Goal: Information Seeking & Learning: Learn about a topic

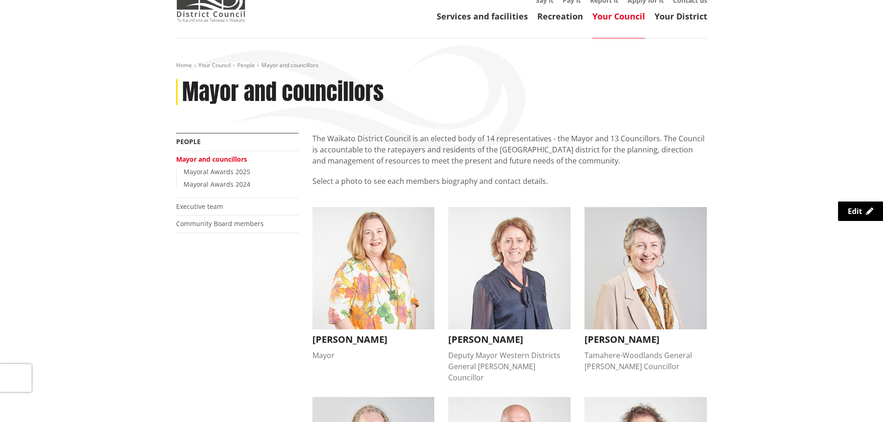
scroll to position [46, 0]
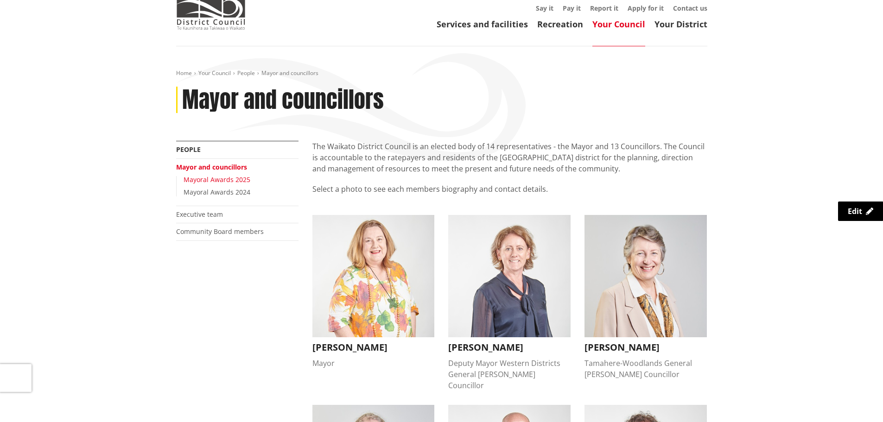
click at [241, 181] on link "Mayoral Awards 2025" at bounding box center [217, 179] width 67 height 9
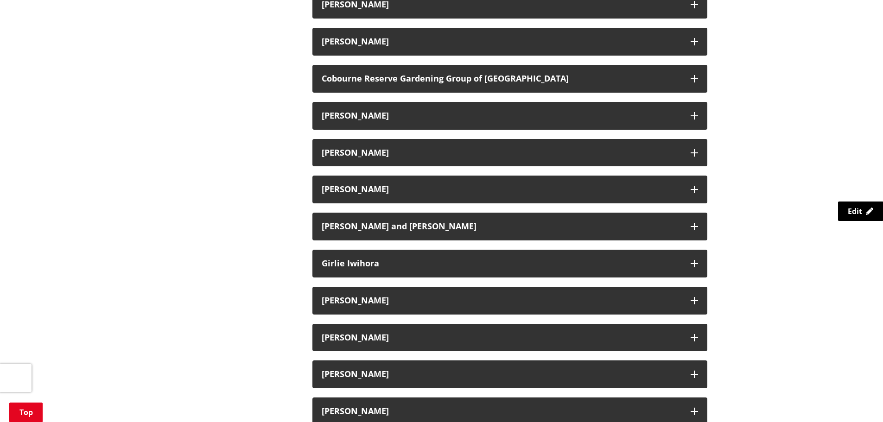
scroll to position [603, 0]
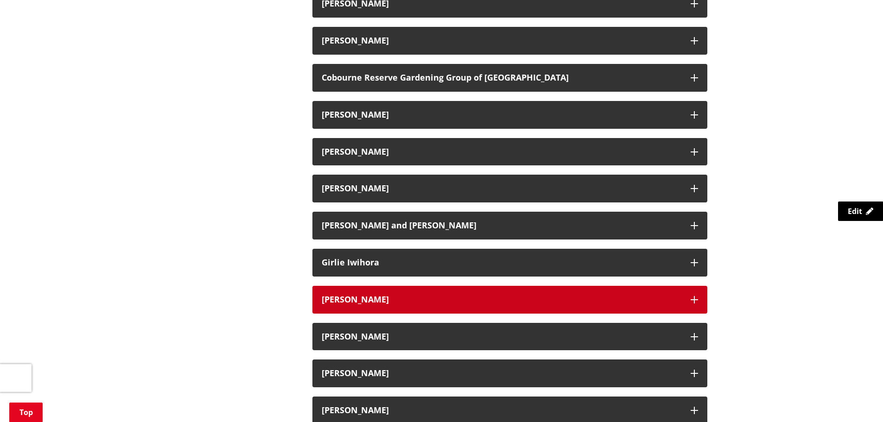
click at [691, 298] on icon "button" at bounding box center [694, 299] width 7 height 7
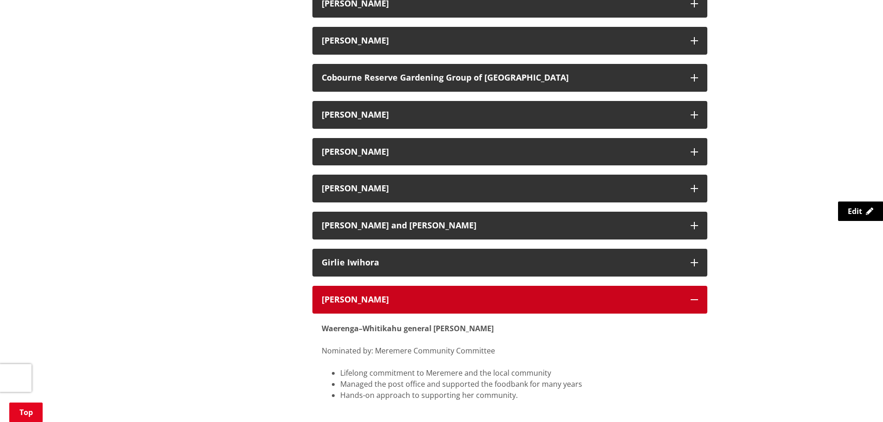
click at [694, 303] on icon "button" at bounding box center [694, 299] width 7 height 7
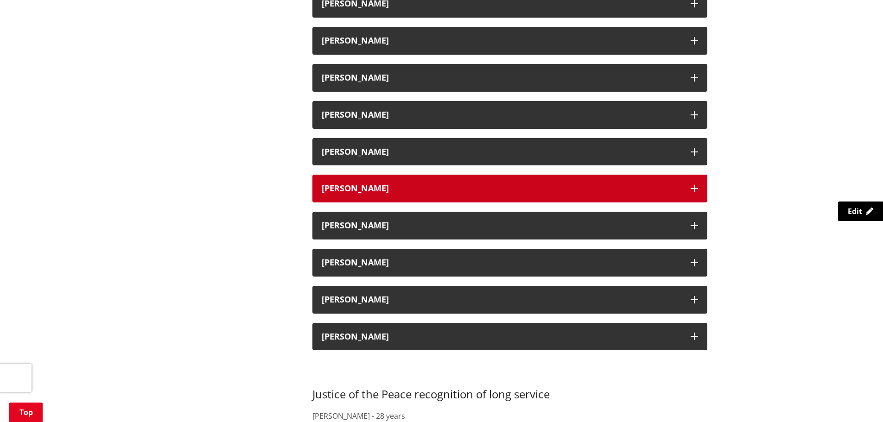
scroll to position [973, 0]
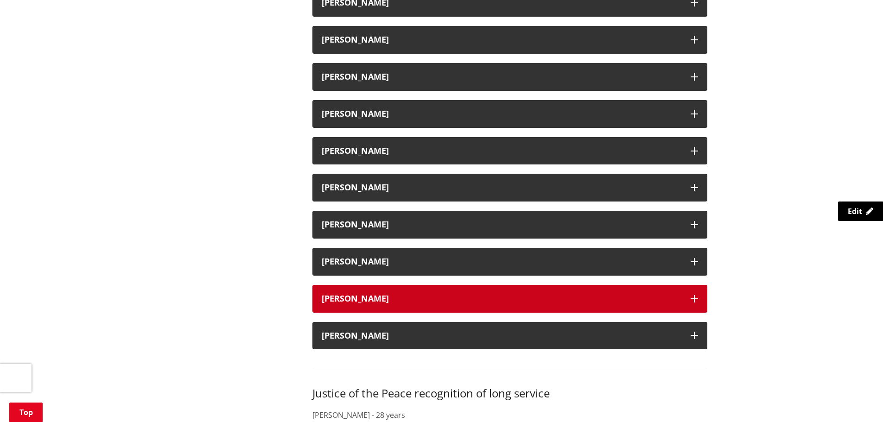
click at [693, 302] on icon "button" at bounding box center [694, 298] width 7 height 7
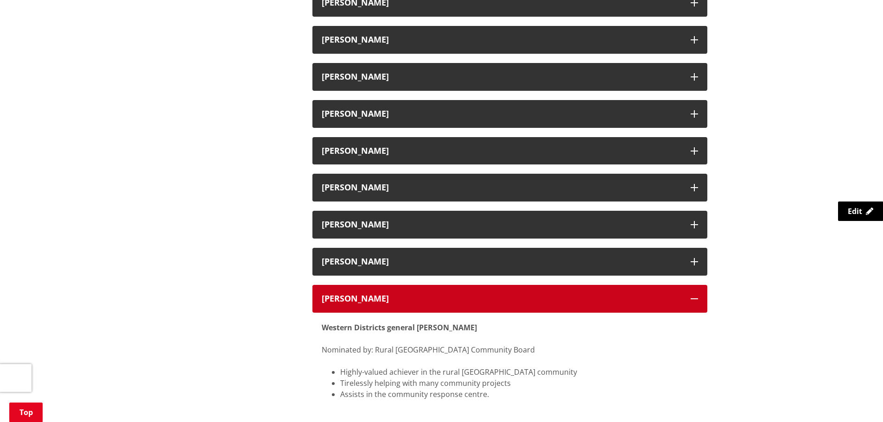
click at [693, 302] on icon "button" at bounding box center [694, 298] width 7 height 7
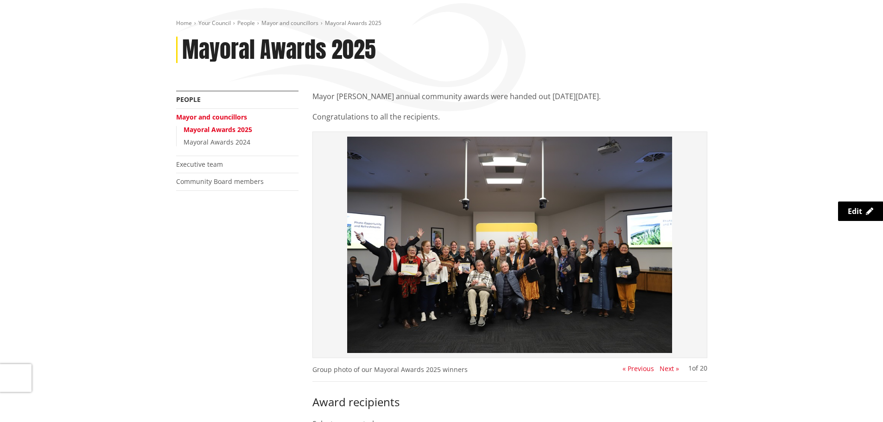
scroll to position [93, 0]
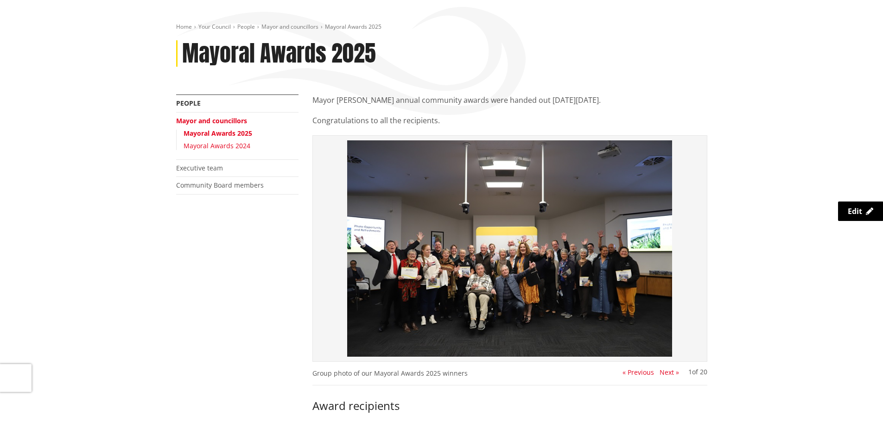
click at [234, 148] on link "Mayoral Awards 2024" at bounding box center [217, 145] width 67 height 9
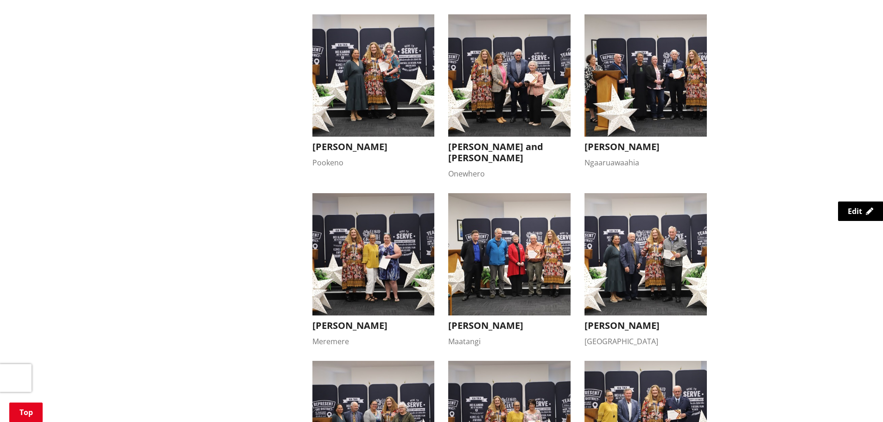
scroll to position [603, 0]
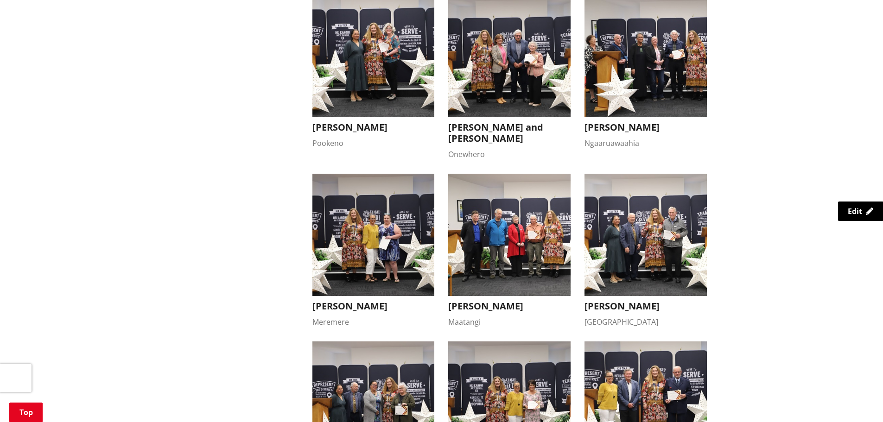
click at [374, 301] on h3 "Lauren Wismans" at bounding box center [373, 306] width 122 height 11
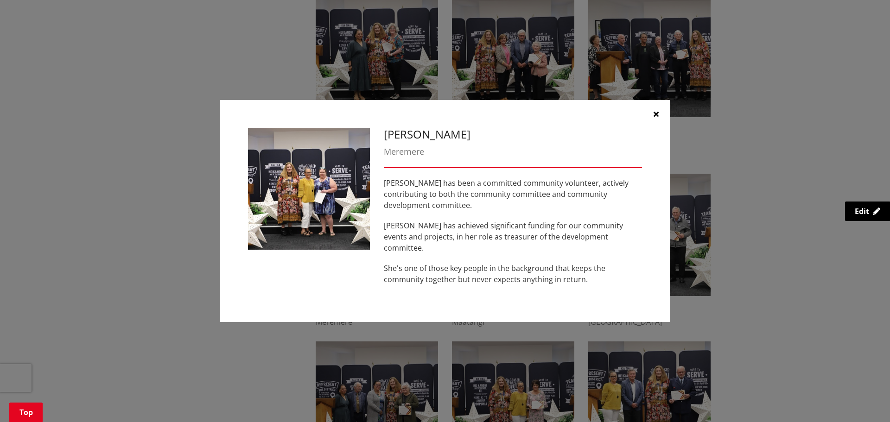
click at [654, 118] on icon "button" at bounding box center [656, 113] width 5 height 7
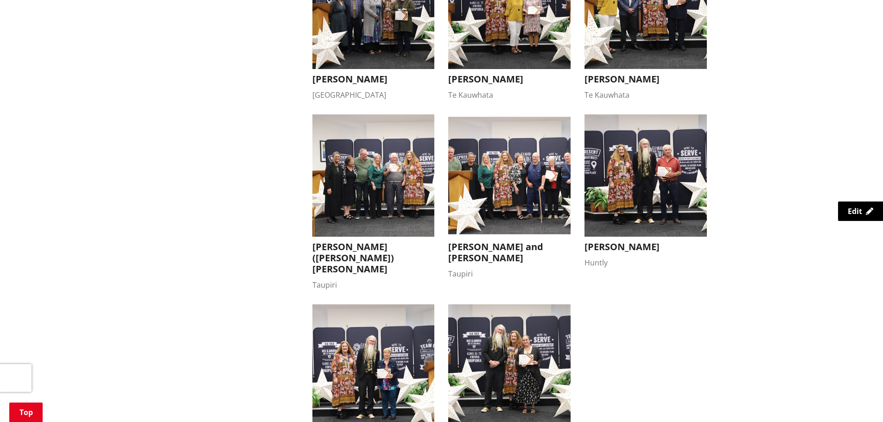
scroll to position [1020, 0]
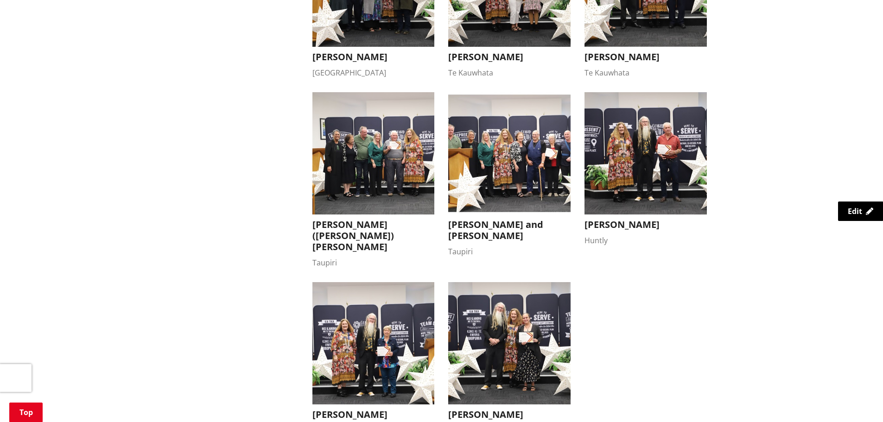
click at [477, 409] on h3 "Bianca Peri" at bounding box center [509, 414] width 122 height 11
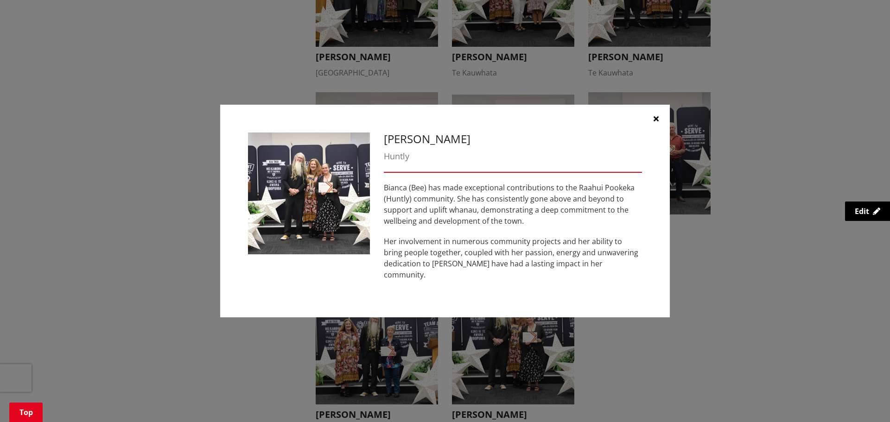
click at [657, 119] on icon "button" at bounding box center [656, 118] width 5 height 7
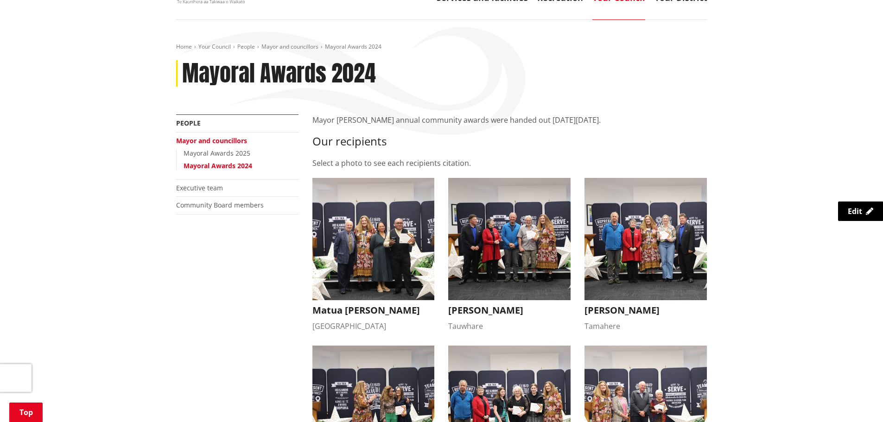
scroll to position [0, 0]
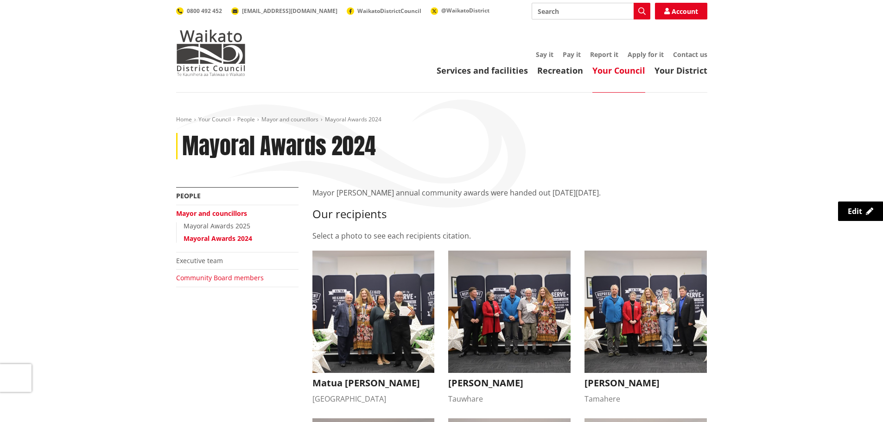
click at [211, 278] on link "Community Board members" at bounding box center [220, 277] width 88 height 9
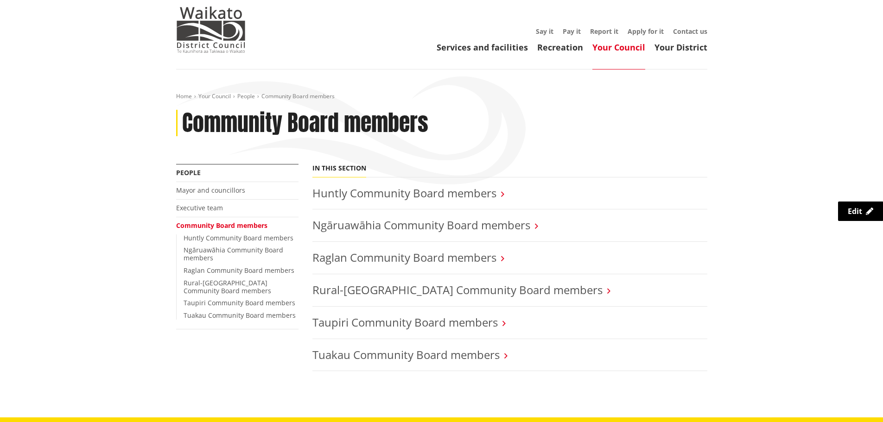
scroll to position [46, 0]
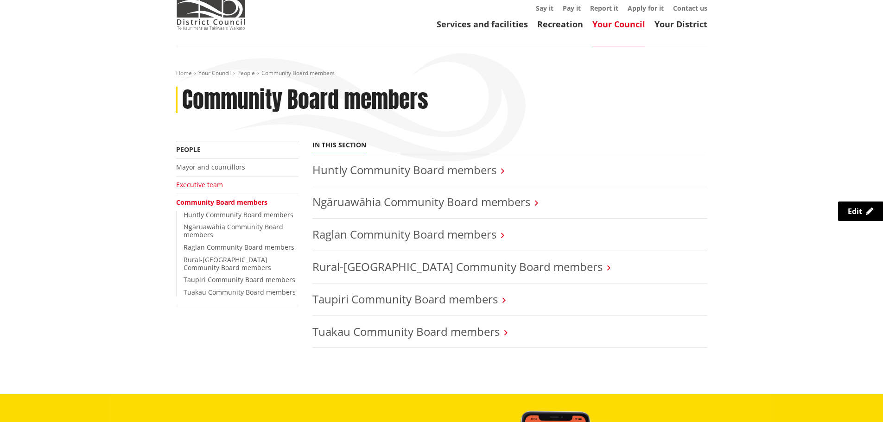
click at [208, 184] on link "Executive team" at bounding box center [199, 184] width 47 height 9
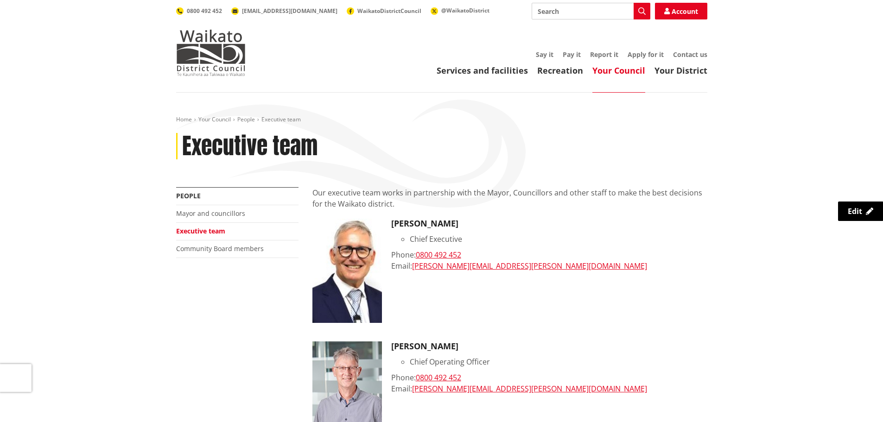
drag, startPoint x: 646, startPoint y: 53, endPoint x: 632, endPoint y: 59, distance: 15.3
click at [646, 53] on link "Apply for it" at bounding box center [646, 54] width 36 height 9
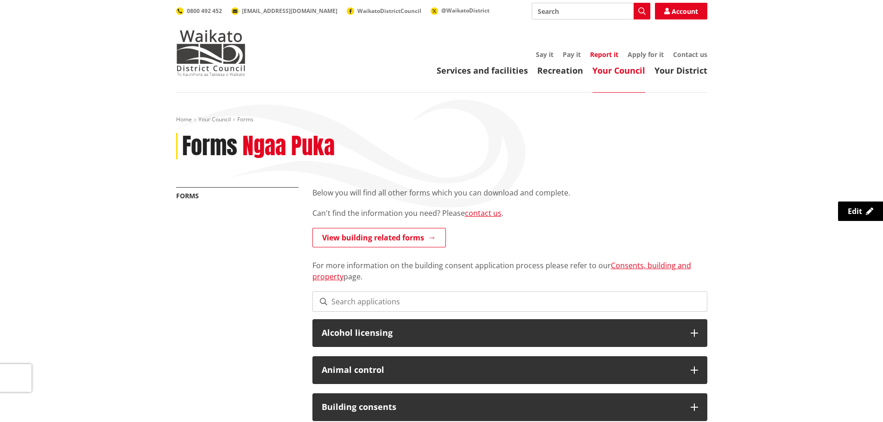
click at [600, 54] on link "Report it" at bounding box center [604, 54] width 28 height 9
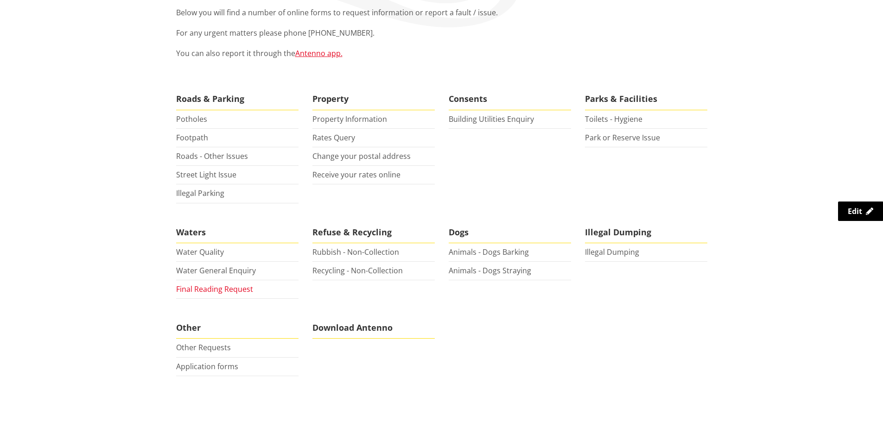
scroll to position [185, 0]
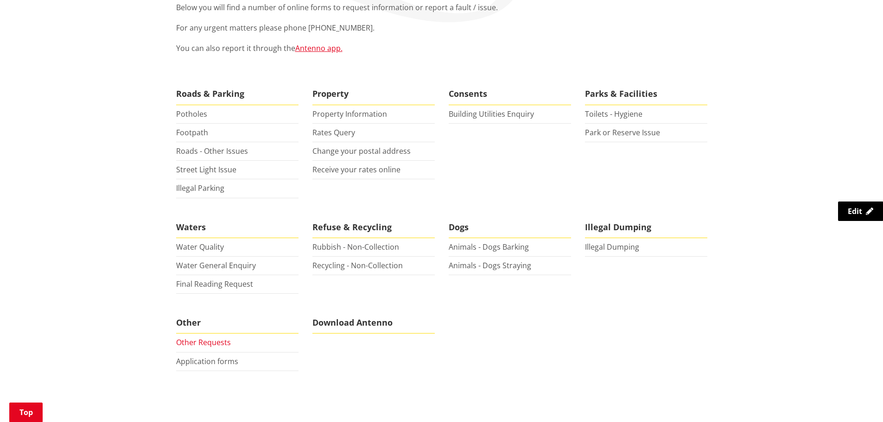
click at [216, 344] on link "Other Requests" at bounding box center [203, 342] width 55 height 10
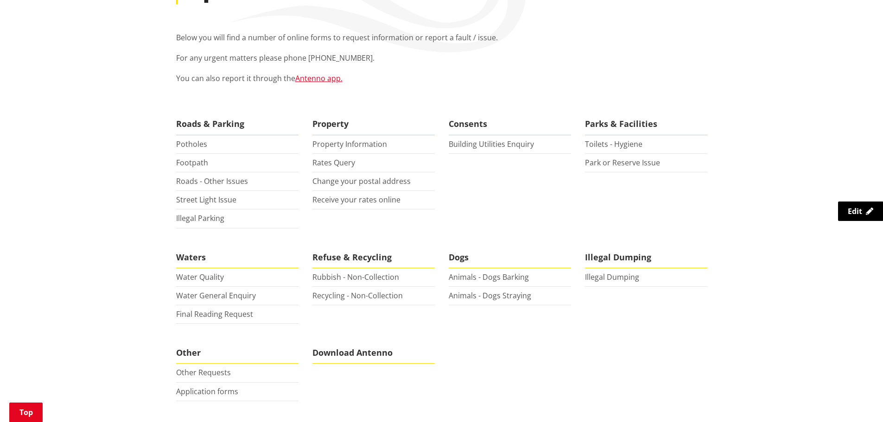
scroll to position [139, 0]
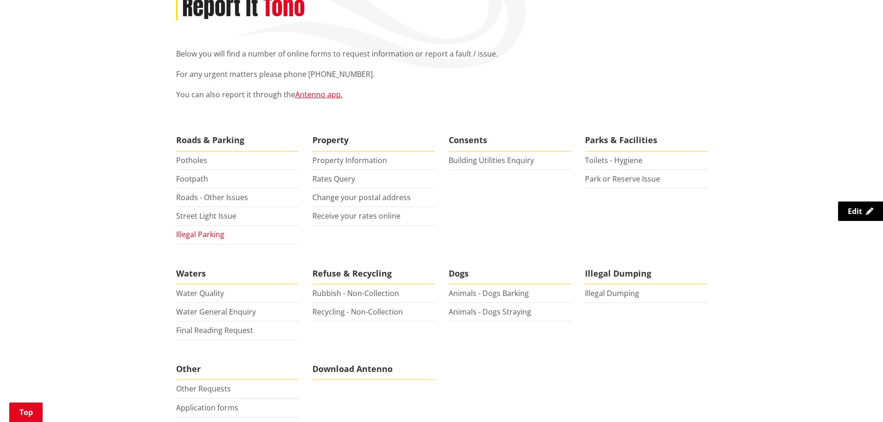
click at [199, 235] on link "Illegal Parking" at bounding box center [200, 234] width 48 height 10
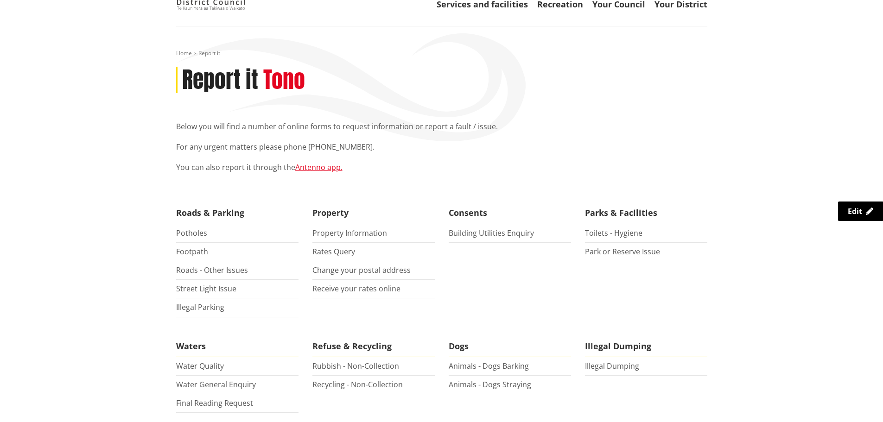
scroll to position [0, 0]
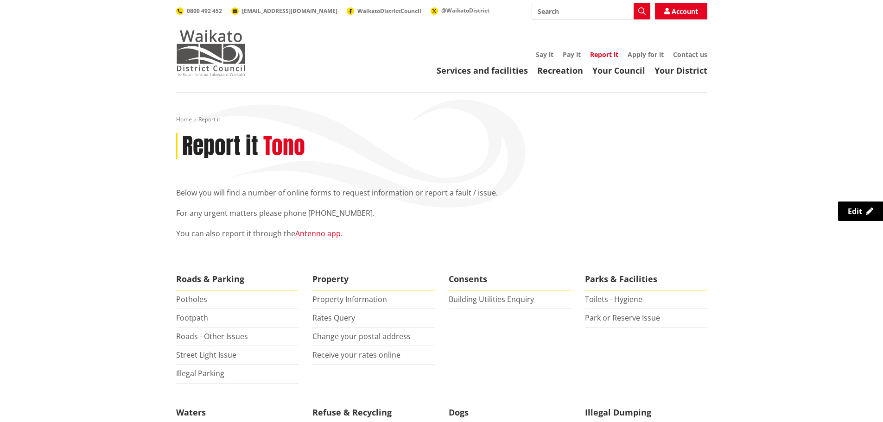
click at [212, 64] on img at bounding box center [211, 53] width 70 height 46
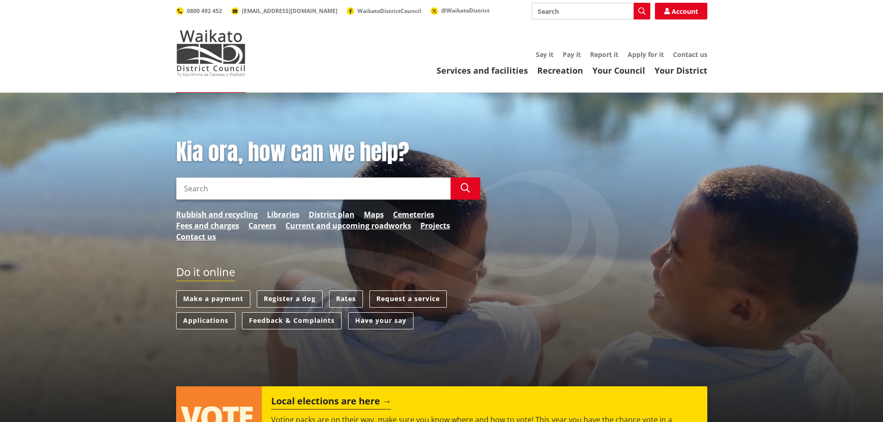
drag, startPoint x: 694, startPoint y: 57, endPoint x: 689, endPoint y: 61, distance: 6.9
click at [694, 57] on link "Contact us" at bounding box center [690, 54] width 34 height 9
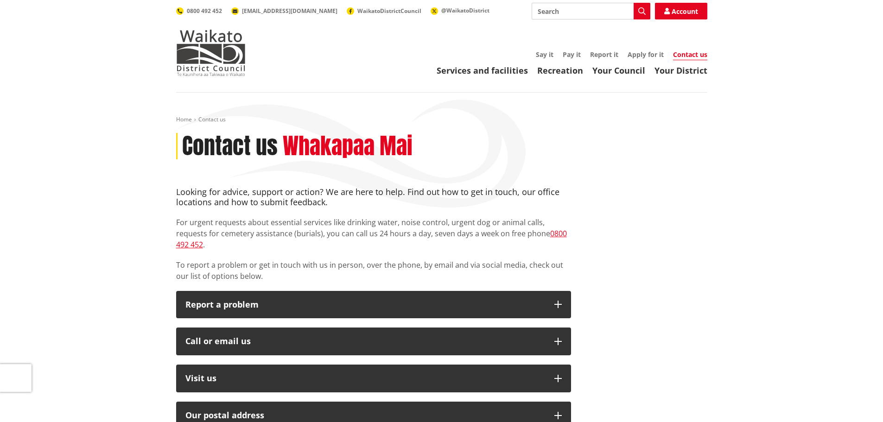
click at [696, 53] on link "Contact us" at bounding box center [690, 55] width 34 height 10
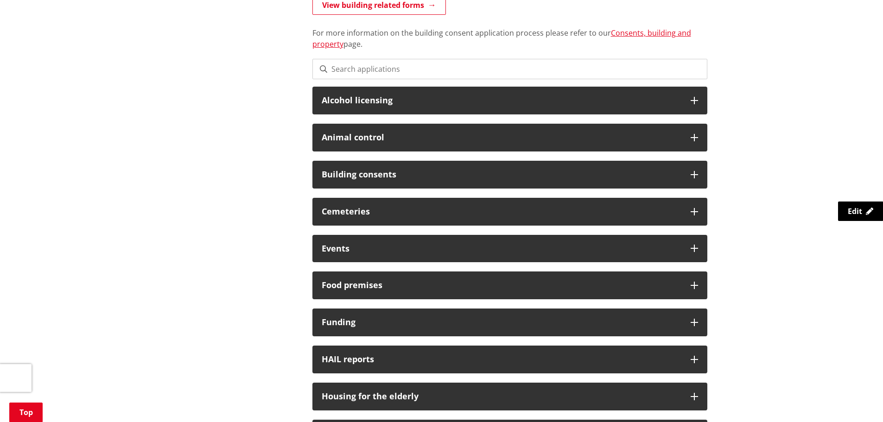
scroll to position [232, 0]
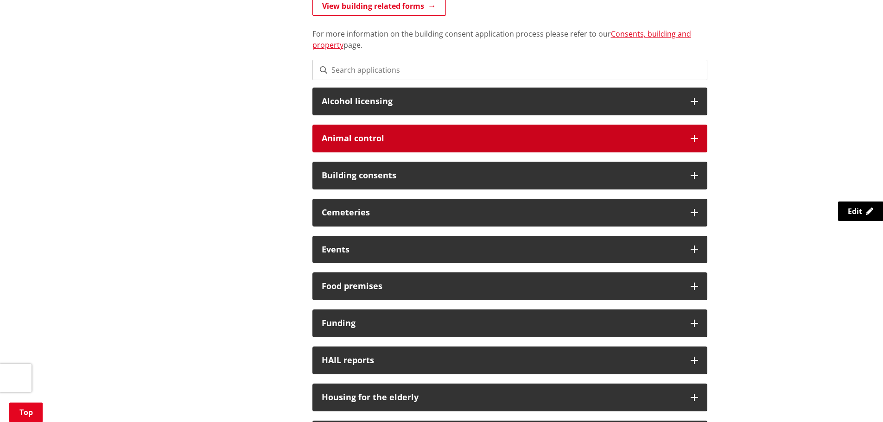
click at [694, 140] on icon at bounding box center [694, 138] width 7 height 7
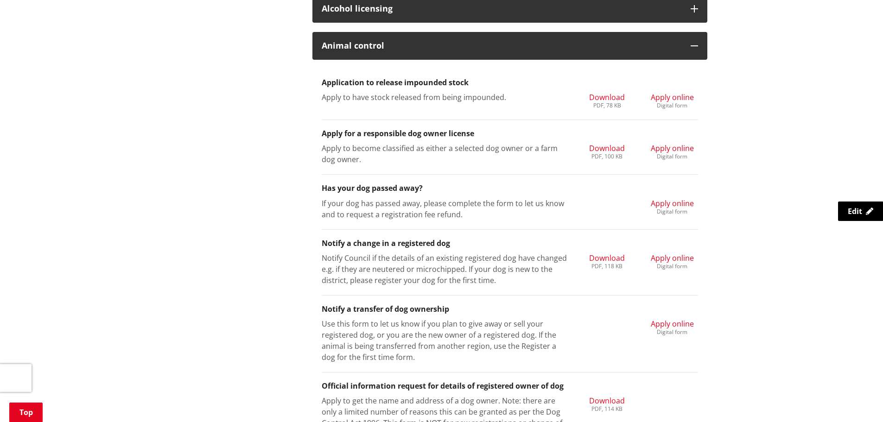
scroll to position [278, 0]
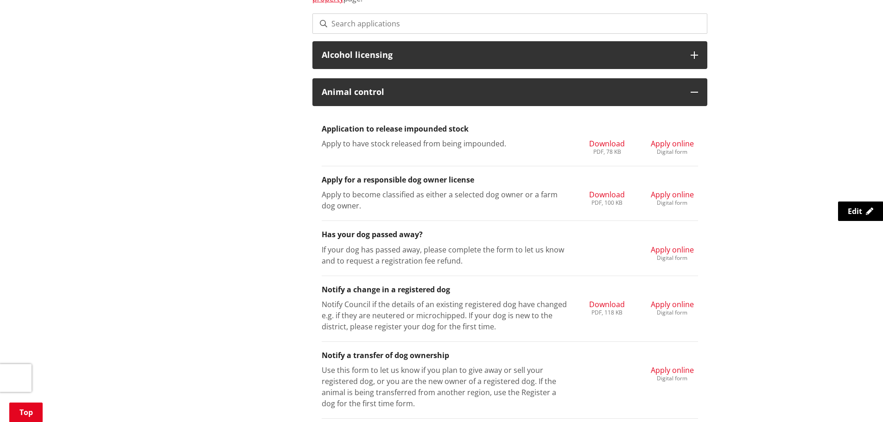
click at [561, 250] on p "If your dog has passed away, please complete the form to let us know and to req…" at bounding box center [445, 255] width 246 height 22
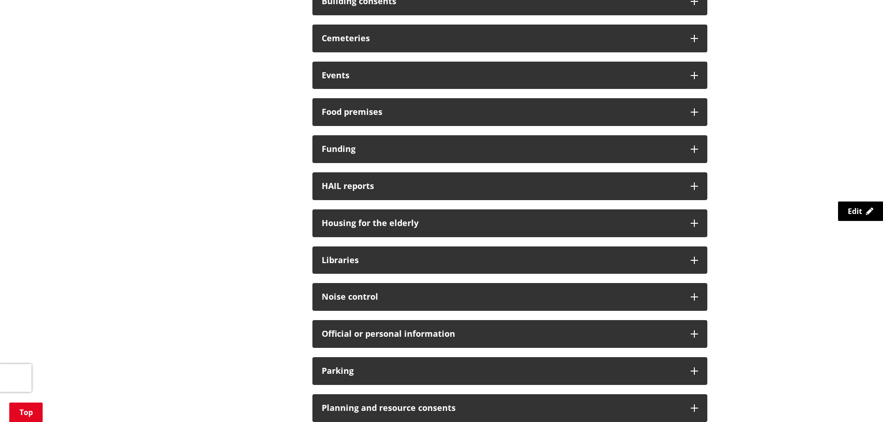
scroll to position [1112, 0]
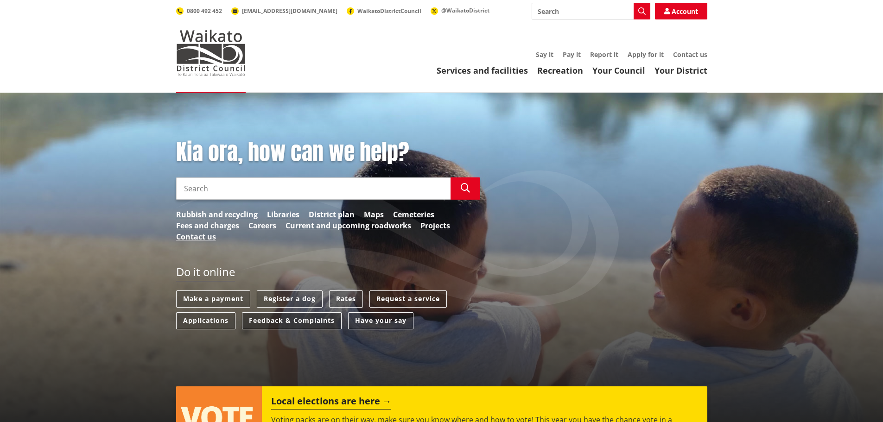
click at [295, 319] on link "Feedback & Complaints" at bounding box center [292, 320] width 100 height 17
click at [580, 13] on input "Search" at bounding box center [591, 11] width 119 height 17
type input "parking"
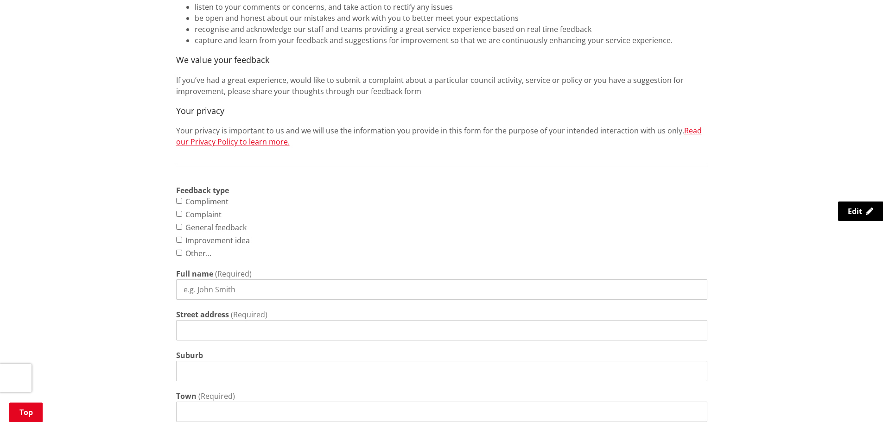
scroll to position [278, 0]
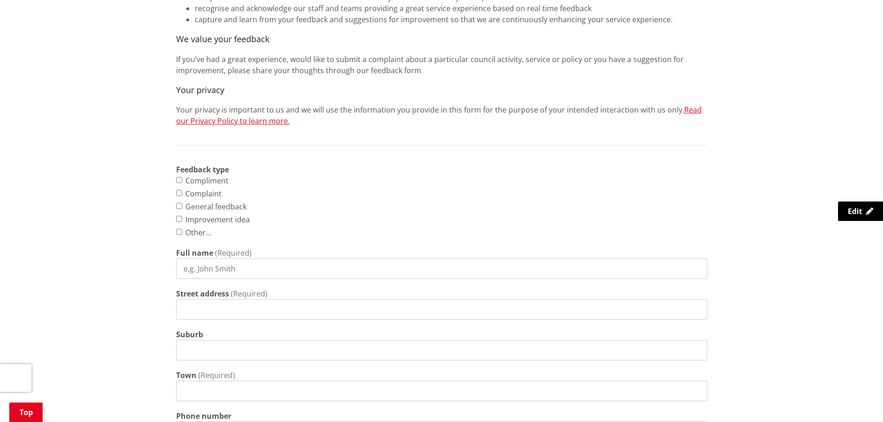
click at [180, 194] on input "Complaint" at bounding box center [179, 193] width 6 height 6
checkbox input "true"
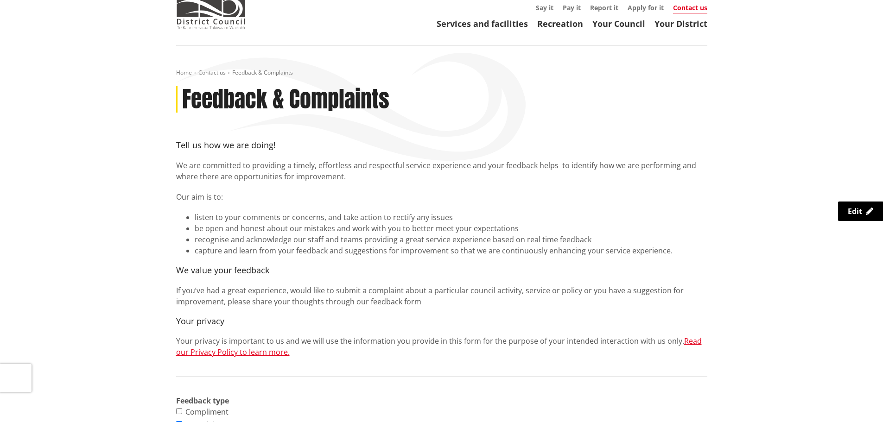
scroll to position [46, 0]
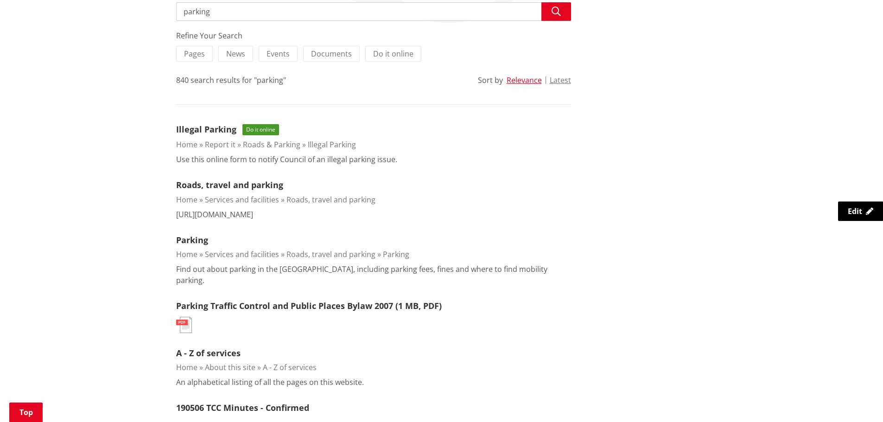
scroll to position [185, 0]
click at [196, 241] on link "Parking" at bounding box center [192, 239] width 32 height 11
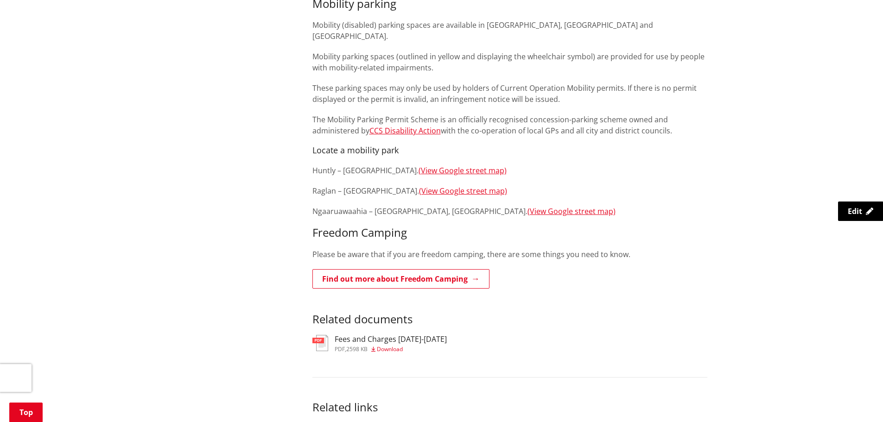
scroll to position [649, 0]
